Goal: Task Accomplishment & Management: Use online tool/utility

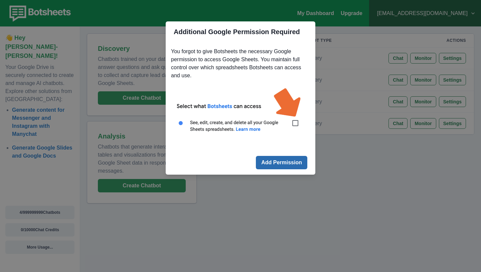
click at [278, 166] on button "Add Permission" at bounding box center [281, 162] width 51 height 13
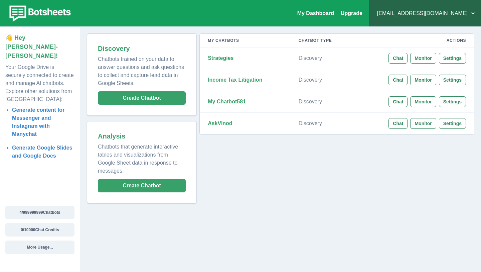
click at [437, 15] on button "[EMAIL_ADDRESS][DOMAIN_NAME]" at bounding box center [424, 13] width 101 height 13
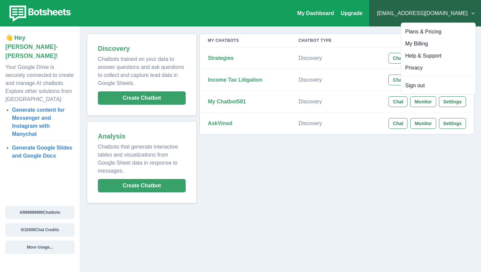
click at [349, 170] on div "My Chatbots Chatbot Type Actions Strategies Discovery Chat Monitor Settings Inc…" at bounding box center [336, 118] width 278 height 170
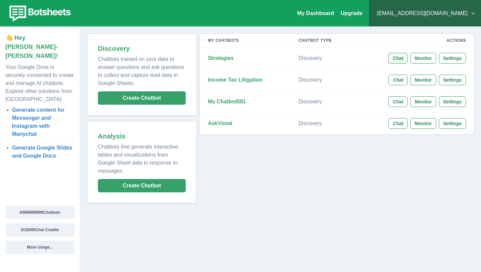
click at [403, 57] on button "Chat" at bounding box center [397, 58] width 19 height 11
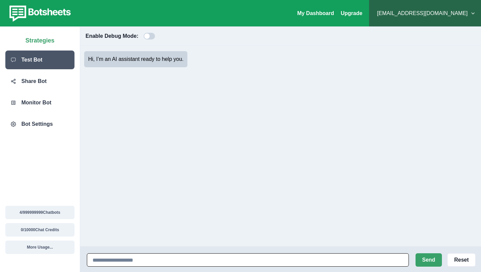
click at [164, 259] on input at bounding box center [248, 259] width 322 height 13
type input "**********"
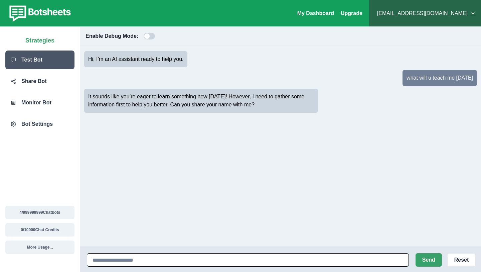
click at [197, 254] on input at bounding box center [248, 259] width 322 height 13
click at [194, 257] on input at bounding box center [248, 259] width 322 height 13
type input "**********"
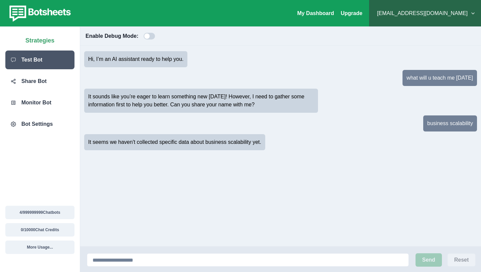
click at [334, 17] on p "My Dashboard" at bounding box center [315, 13] width 37 height 8
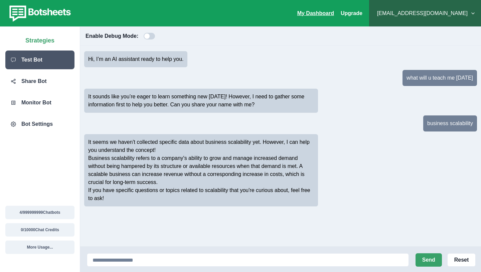
click at [334, 13] on link "My Dashboard" at bounding box center [315, 13] width 37 height 6
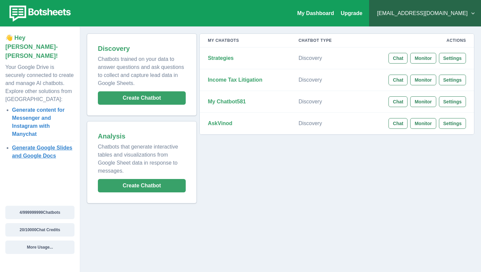
click at [39, 145] on link "Generate Google Slides and Google Docs" at bounding box center [42, 152] width 60 height 14
click at [422, 59] on button "Monitor" at bounding box center [423, 58] width 26 height 11
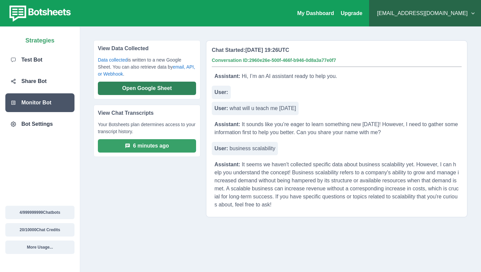
click at [175, 89] on button "Open Google Sheet" at bounding box center [147, 88] width 98 height 13
